Goal: Information Seeking & Learning: Find specific fact

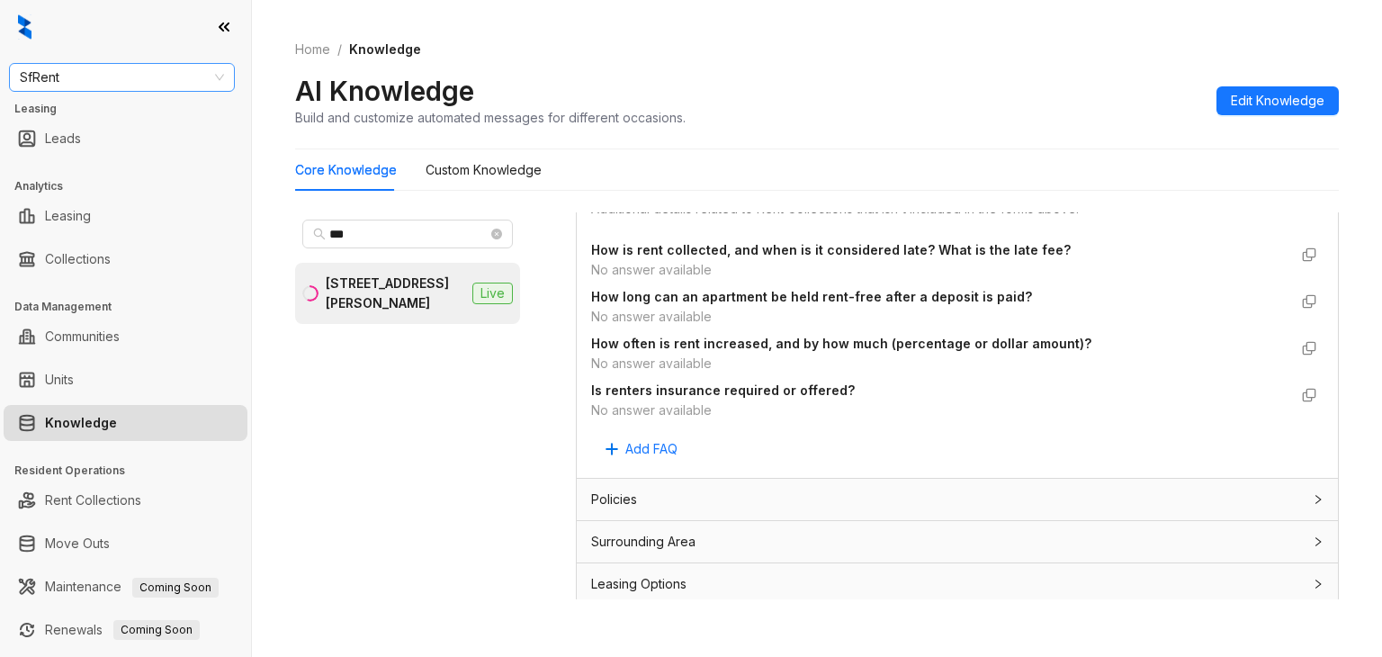
click at [98, 79] on span "SfRent" at bounding box center [122, 77] width 204 height 27
type input "***"
drag, startPoint x: 52, startPoint y: 105, endPoint x: 176, endPoint y: 3, distance: 161.0
click at [57, 100] on div "LDG" at bounding box center [122, 113] width 219 height 29
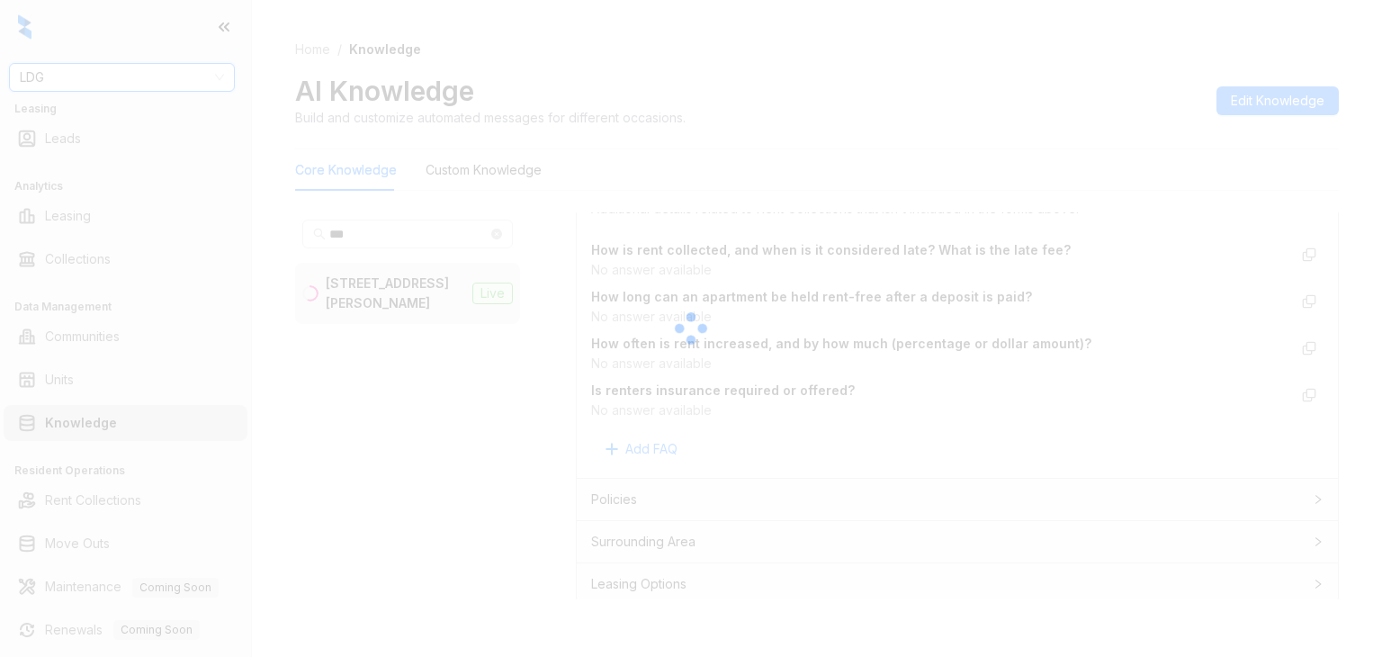
click at [98, 100] on div at bounding box center [691, 328] width 1382 height 657
click at [92, 80] on div at bounding box center [691, 328] width 1382 height 657
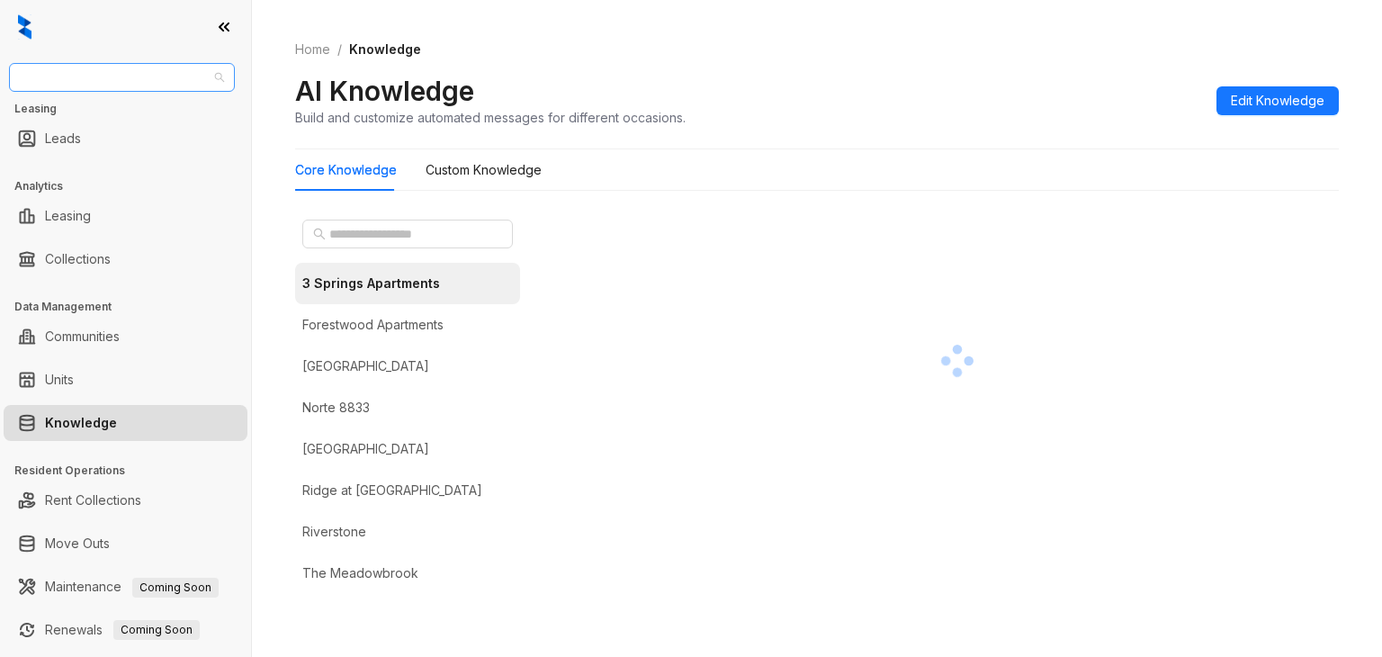
click at [67, 82] on span "LDG" at bounding box center [122, 77] width 204 height 27
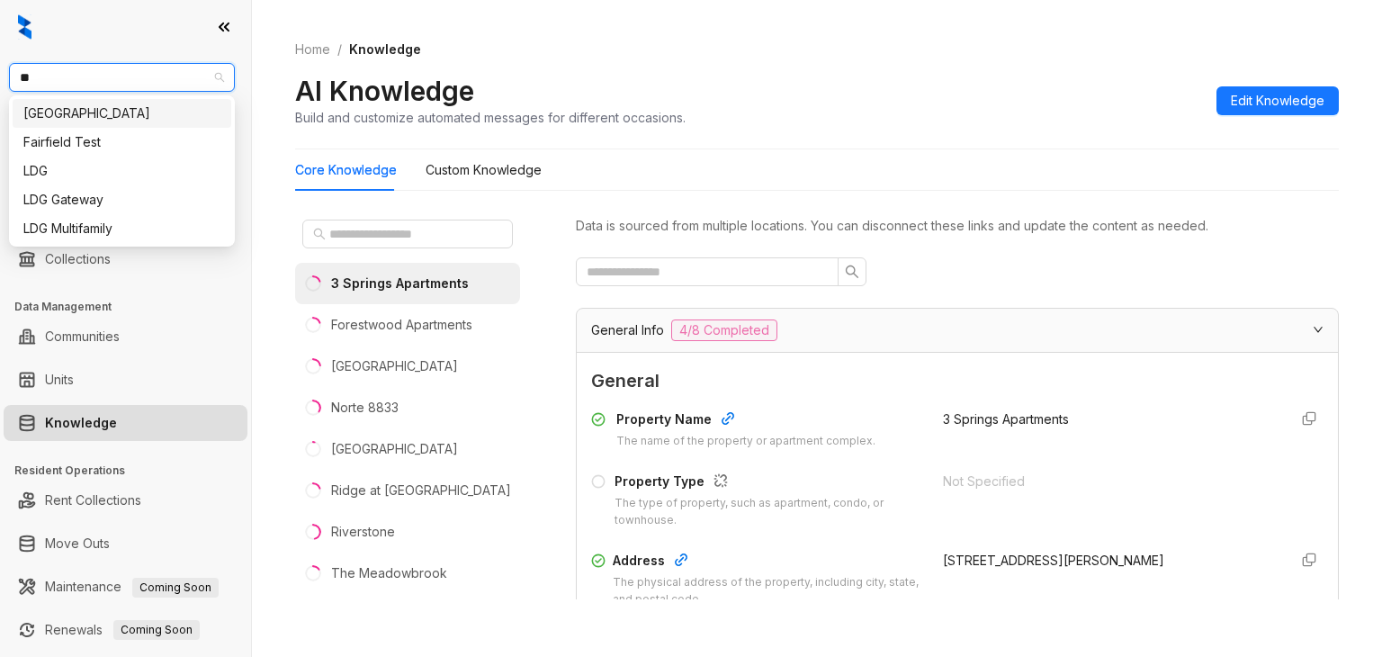
type input "***"
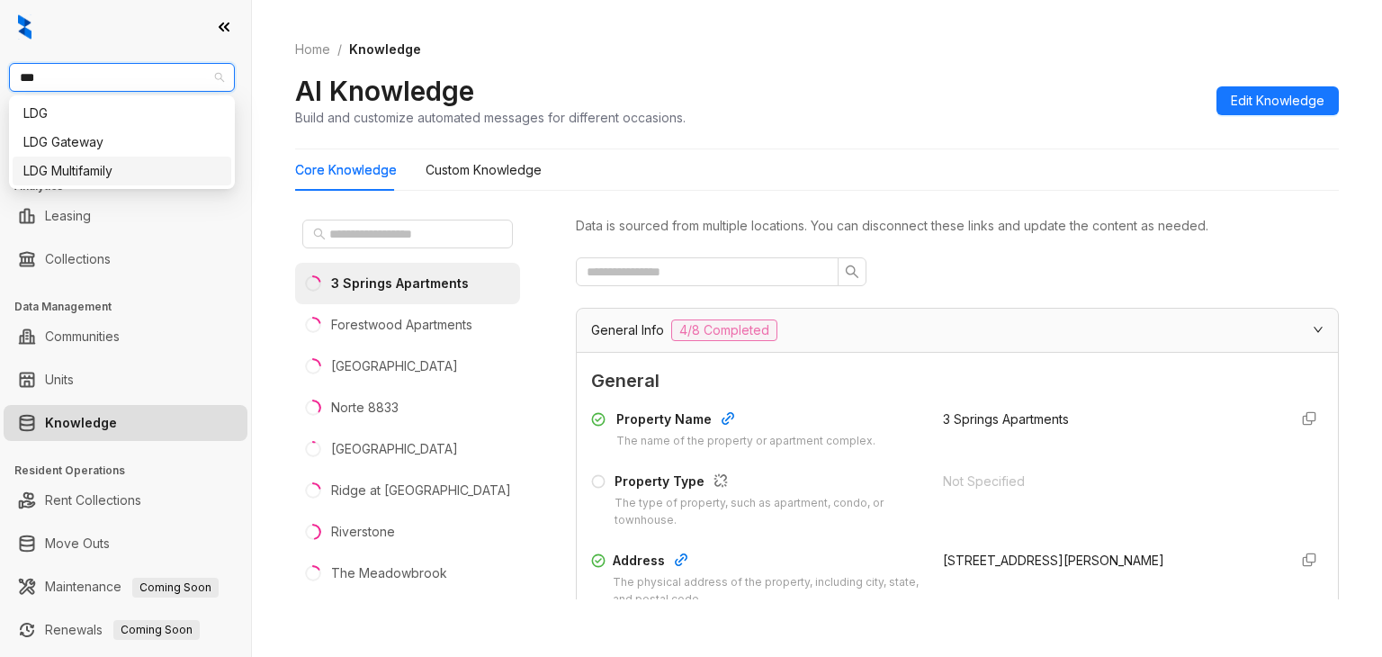
click at [81, 174] on div "LDG Multifamily" at bounding box center [121, 171] width 197 height 20
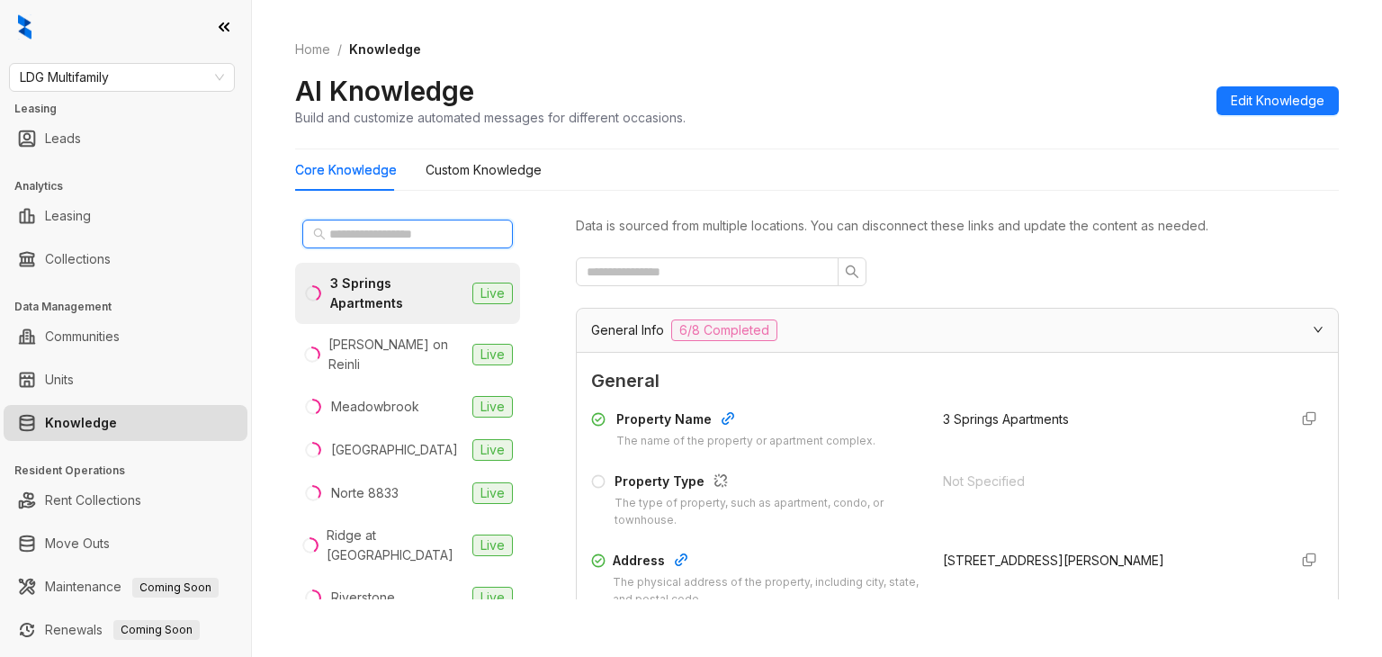
click at [367, 229] on input "text" at bounding box center [408, 234] width 158 height 20
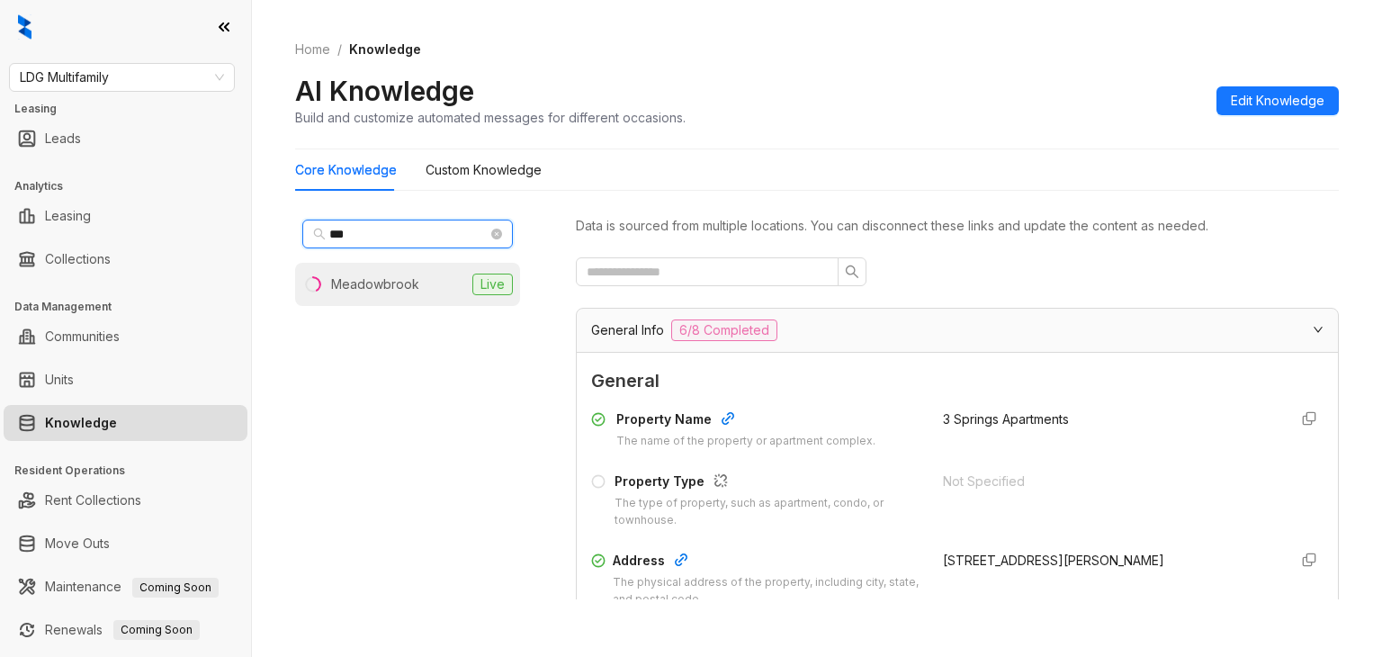
type input "***"
click at [370, 280] on div "Meadowbrook" at bounding box center [375, 284] width 88 height 20
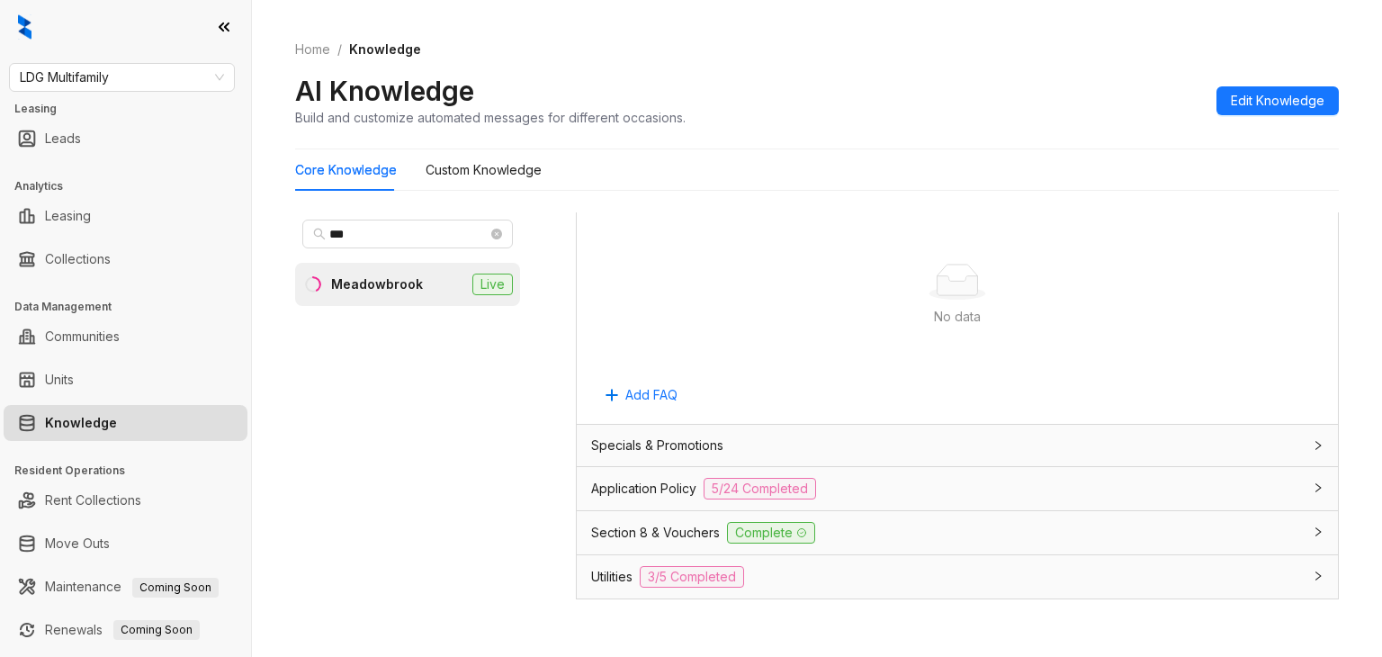
scroll to position [1005, 0]
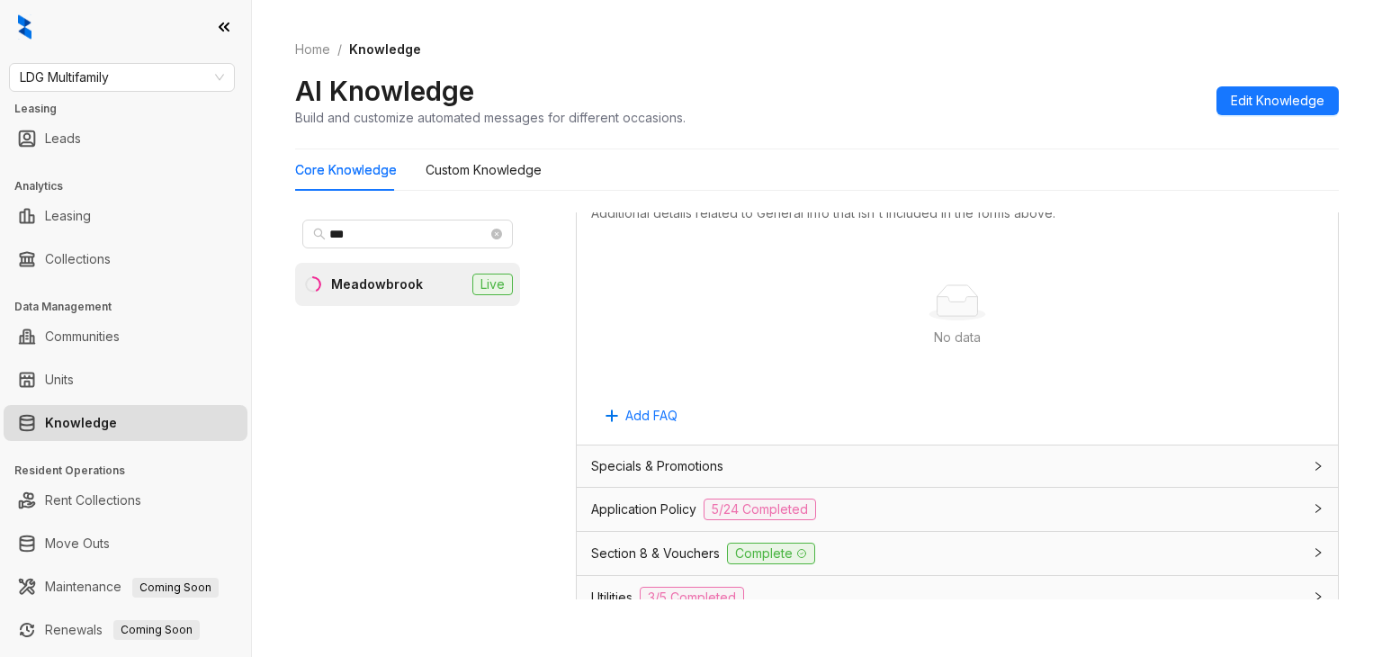
click at [640, 503] on span "Application Policy" at bounding box center [643, 509] width 105 height 20
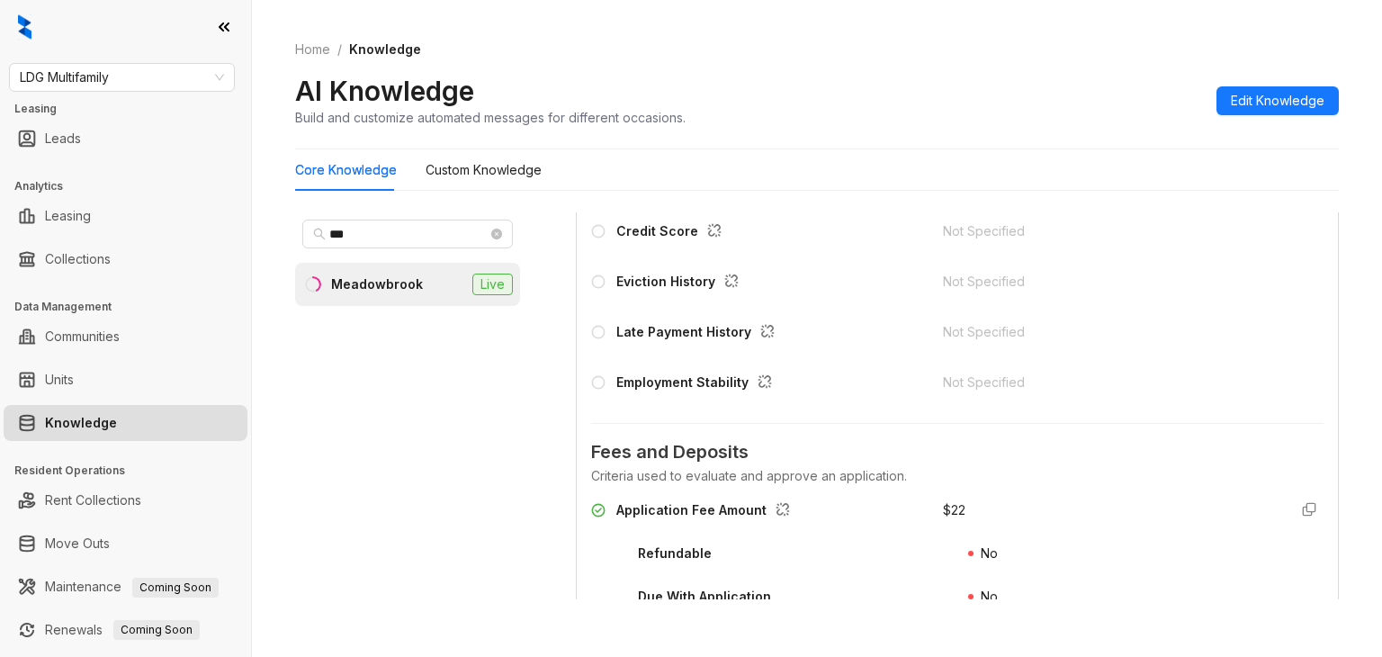
scroll to position [1904, 0]
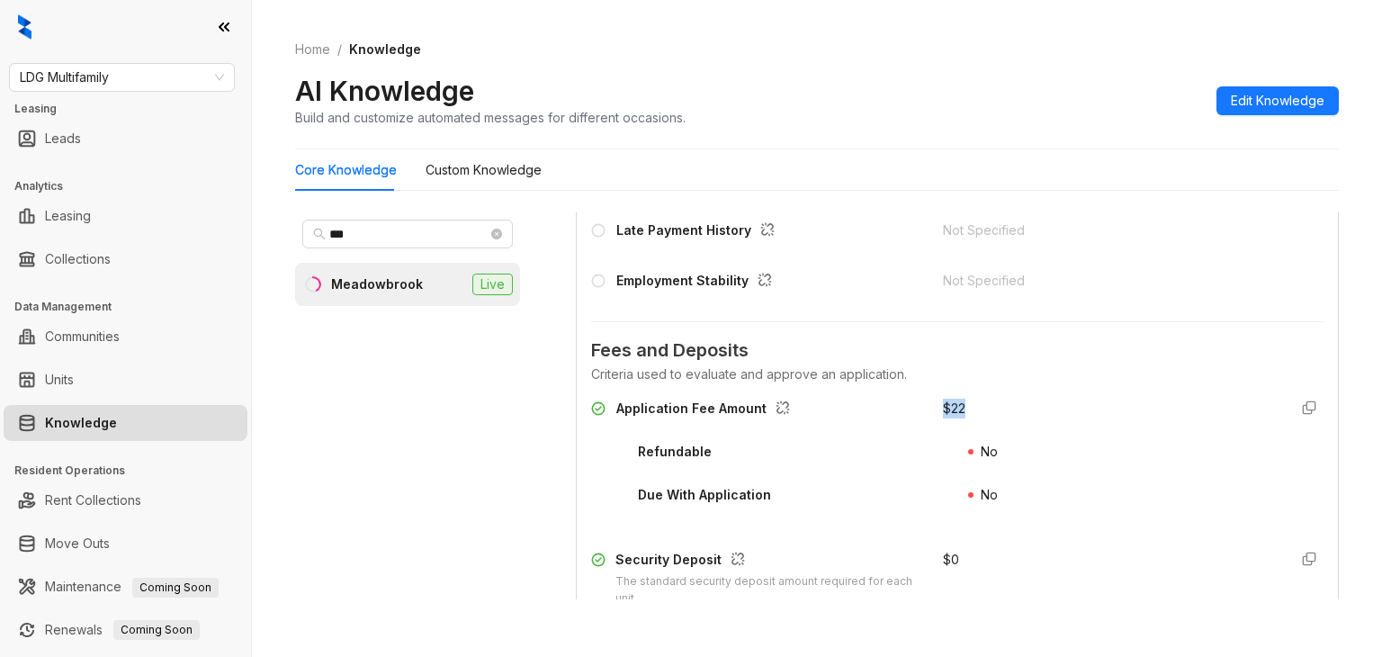
drag, startPoint x: 921, startPoint y: 404, endPoint x: 1006, endPoint y: 404, distance: 84.6
click at [1005, 404] on div "Application Fee Amount $ 22" at bounding box center [957, 412] width 732 height 29
copy div "$ 22"
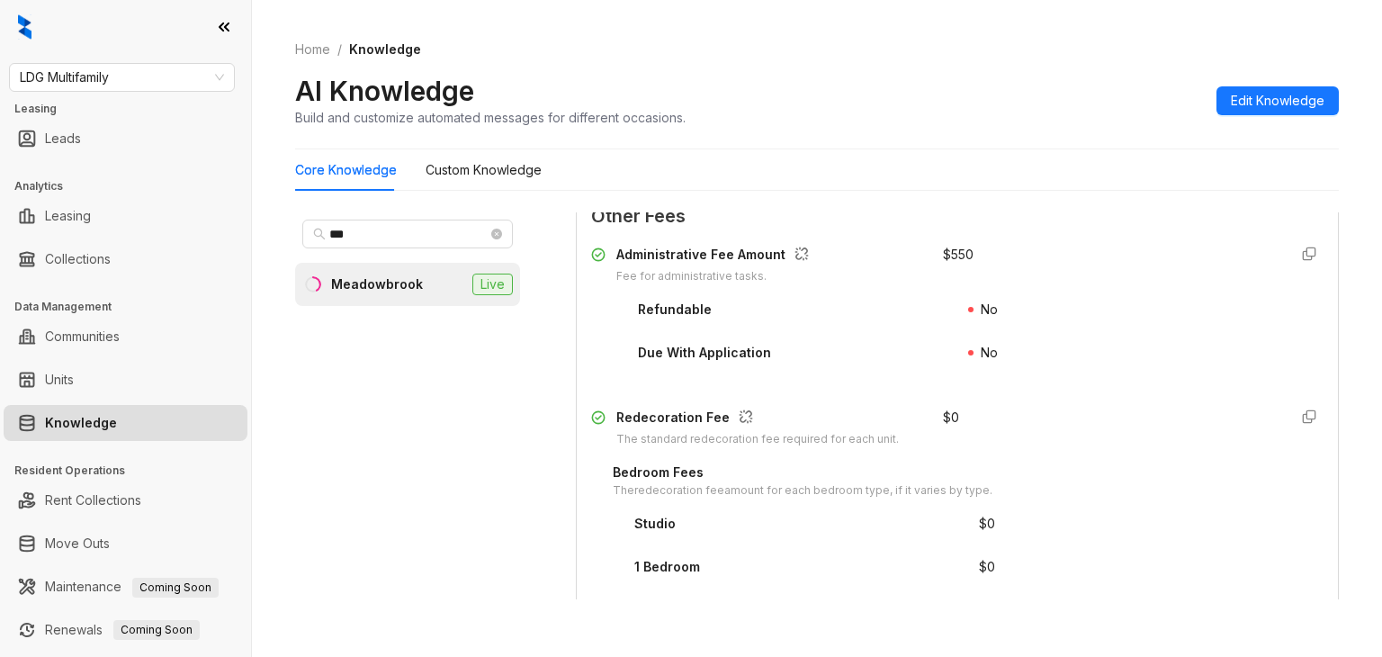
scroll to position [2624, 0]
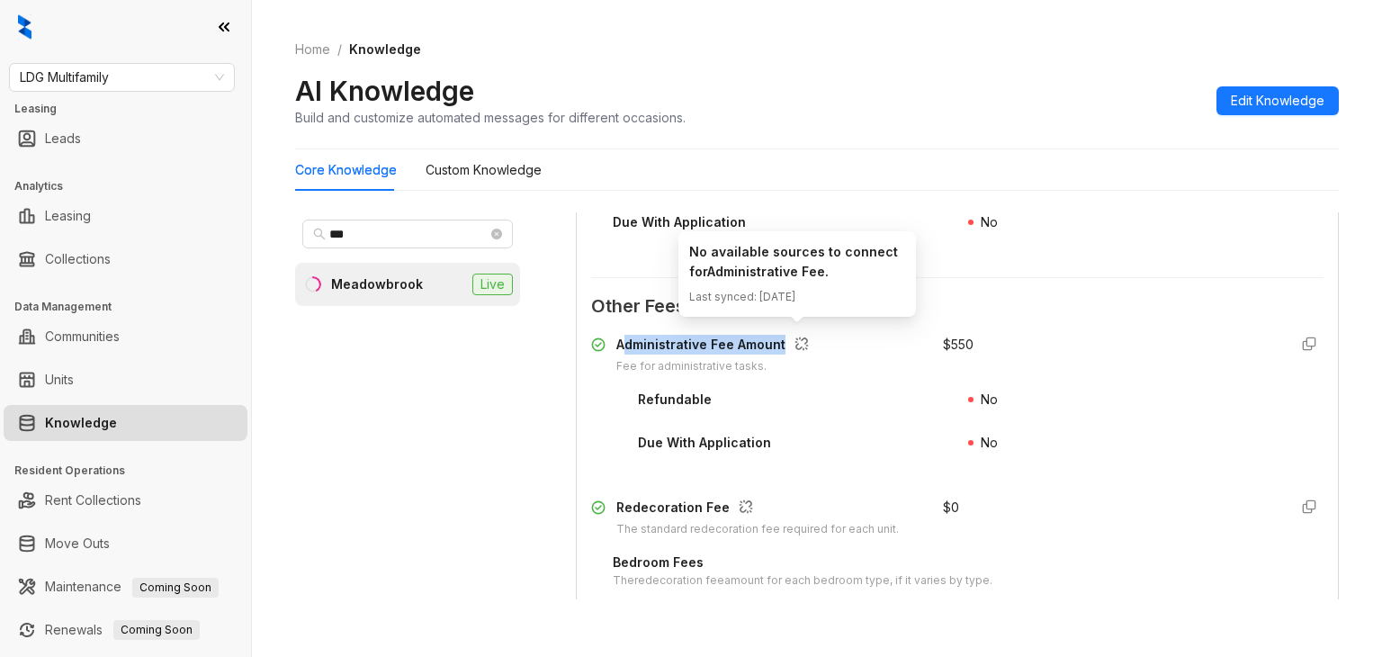
drag, startPoint x: 621, startPoint y: 338, endPoint x: 796, endPoint y: 329, distance: 175.6
click at [796, 335] on div "Administrative Fee Amount" at bounding box center [716, 346] width 200 height 23
click at [624, 329] on div "Administrative Fee Amount Fee for administrative tasks. $ 550 Refundable No Due…" at bounding box center [957, 598] width 732 height 542
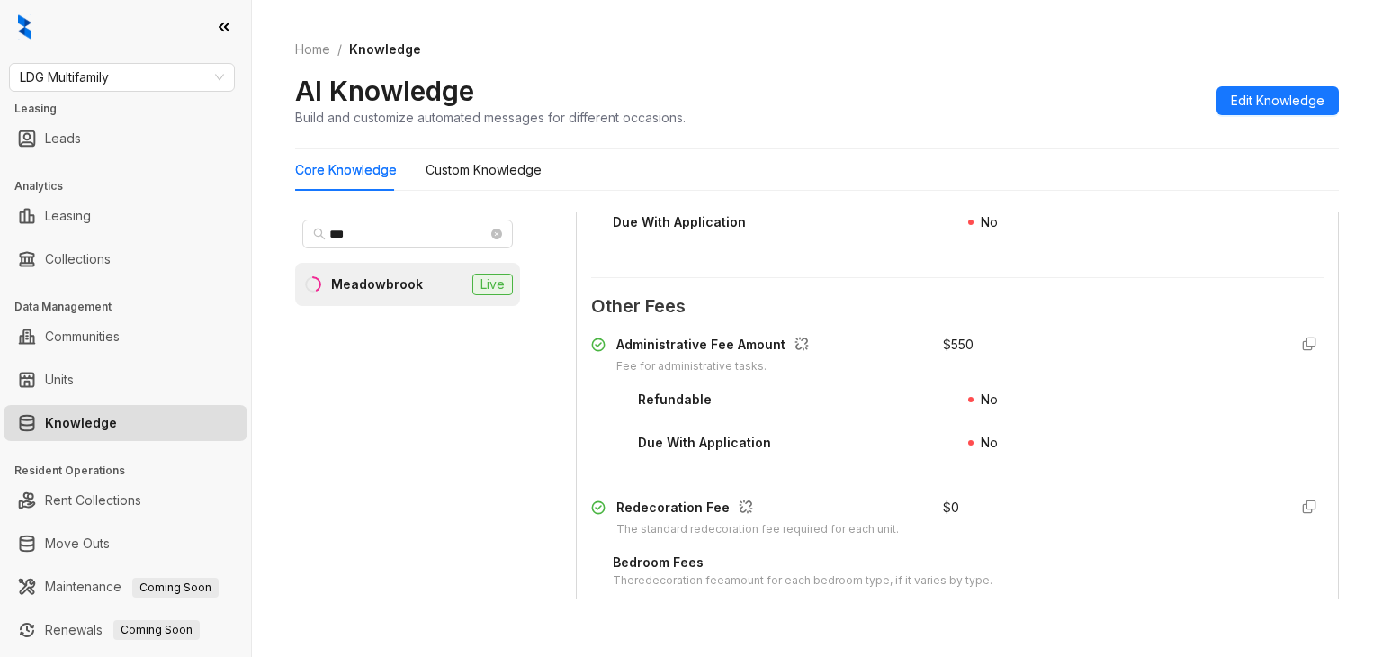
click at [640, 336] on div "Administrative Fee Amount" at bounding box center [716, 346] width 200 height 23
copy div "Administrative Fee Amount"
drag, startPoint x: 930, startPoint y: 342, endPoint x: 1007, endPoint y: 345, distance: 77.4
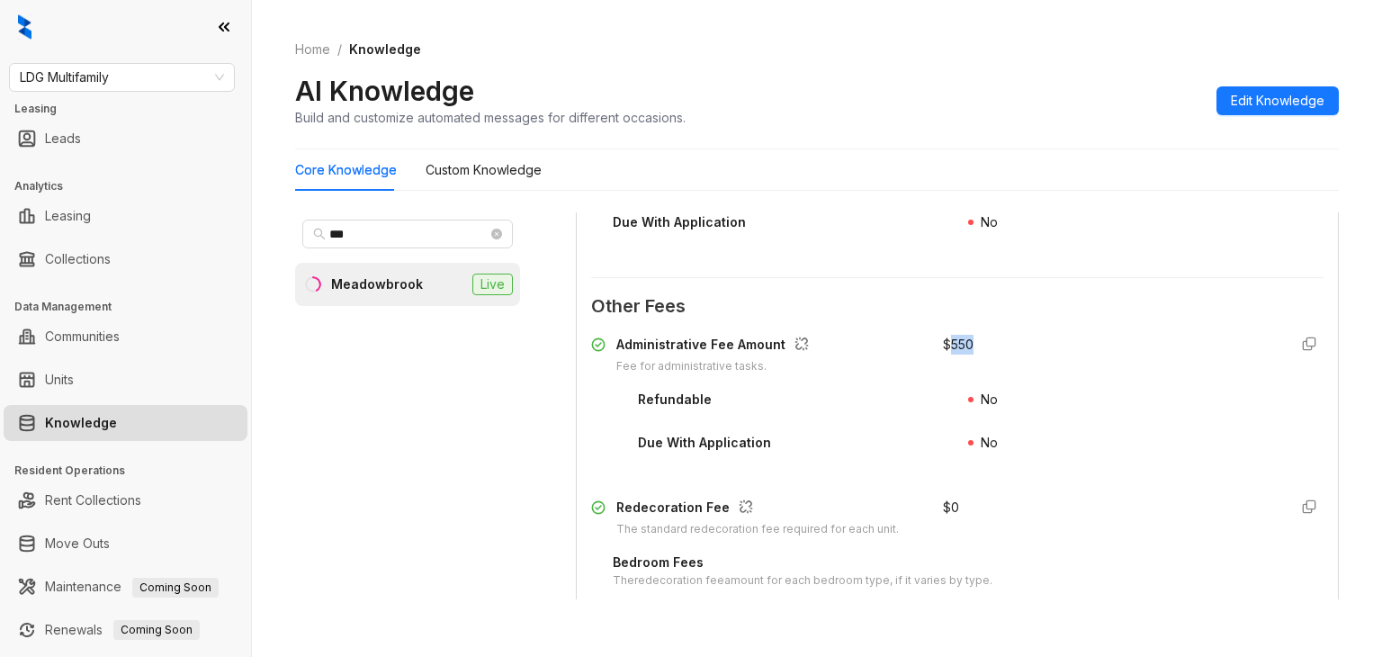
click at [1007, 345] on div "$ 550" at bounding box center [1108, 355] width 330 height 40
click at [917, 335] on div "Administrative Fee Amount Fee for administrative tasks. $ 550" at bounding box center [957, 355] width 732 height 40
copy div "$ 550"
